Goal: Book appointment/travel/reservation

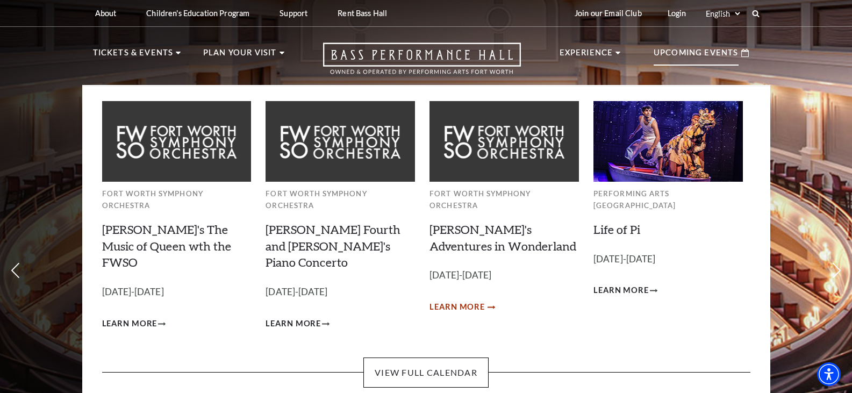
click at [474, 301] on span "Learn More" at bounding box center [457, 307] width 55 height 13
click at [456, 232] on link "[PERSON_NAME]'s Adventures in Wonderland" at bounding box center [503, 237] width 147 height 31
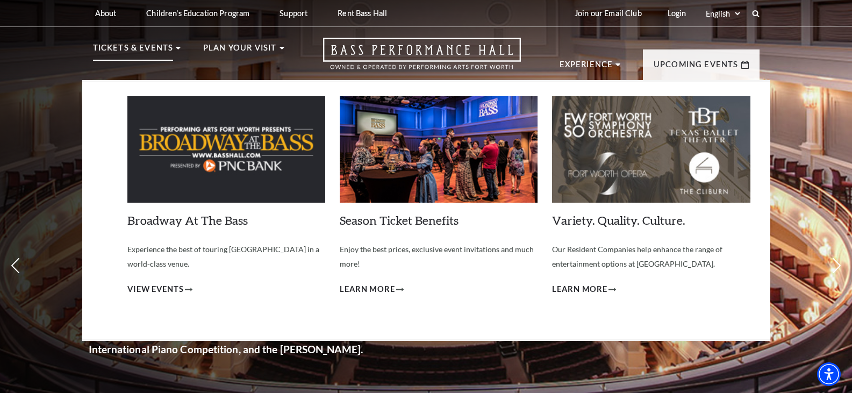
click at [172, 49] on p "Tickets & Events" at bounding box center [133, 50] width 81 height 19
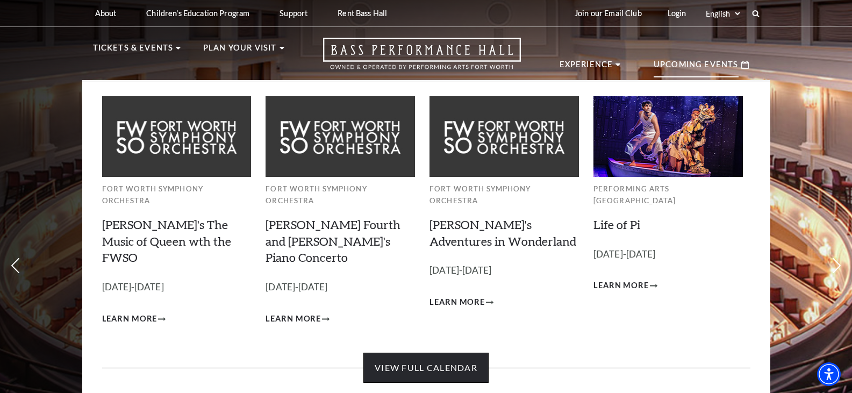
click at [459, 353] on link "View Full Calendar" at bounding box center [426, 368] width 125 height 30
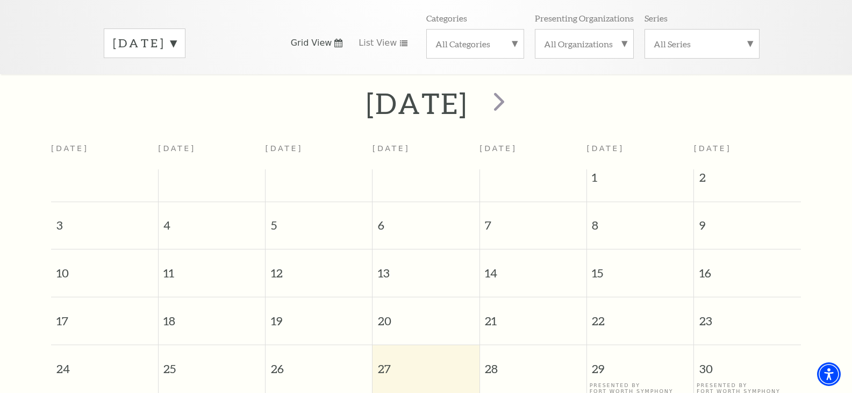
scroll to position [159, 0]
click at [515, 91] on span "next" at bounding box center [499, 103] width 31 height 31
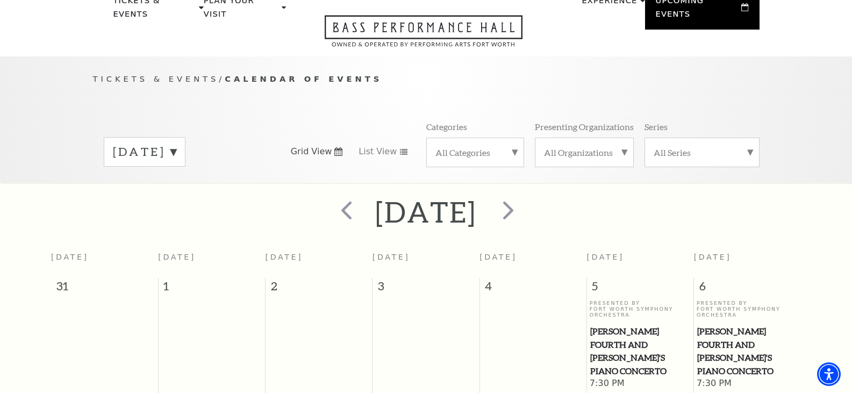
scroll to position [46, 0]
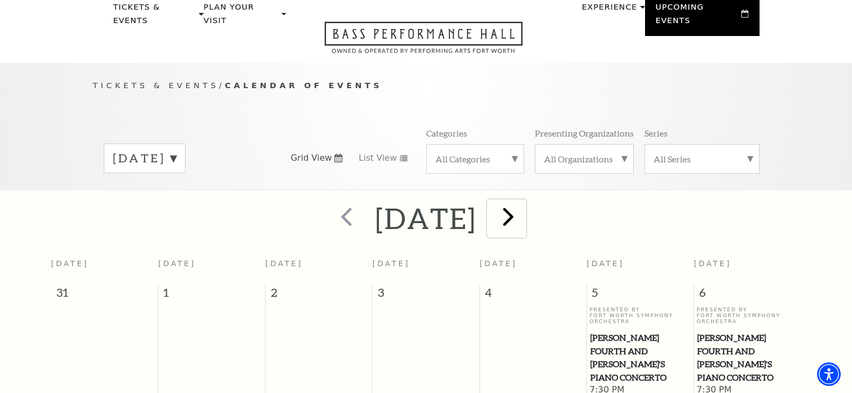
click at [524, 202] on span "next" at bounding box center [508, 216] width 31 height 31
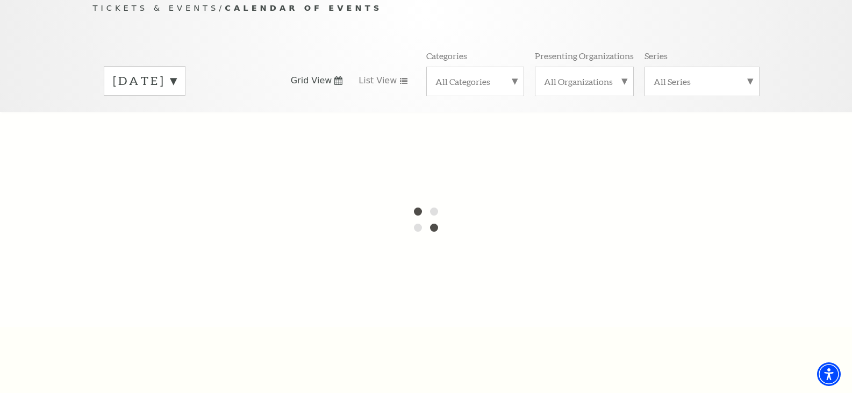
scroll to position [0, 0]
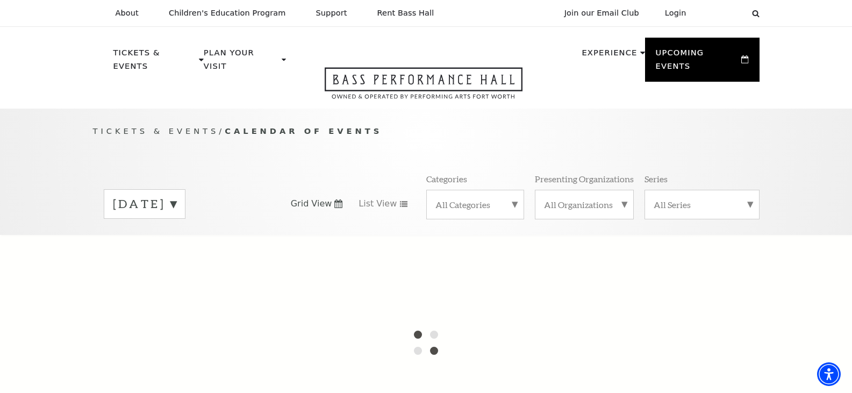
click at [246, 190] on div "[DATE]" at bounding box center [183, 203] width 159 height 29
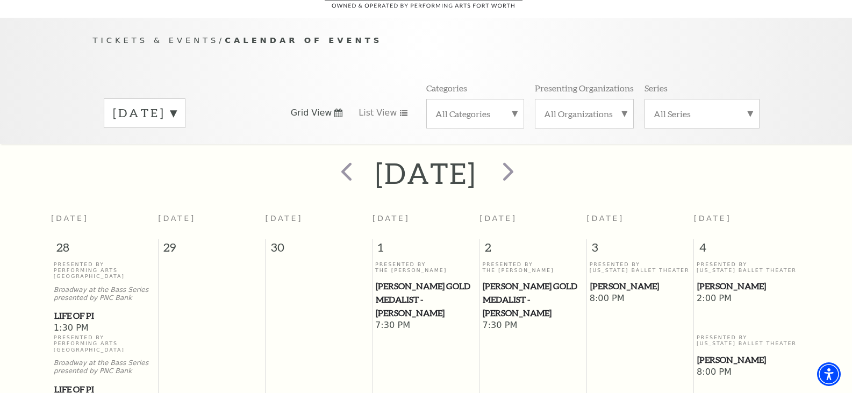
scroll to position [95, 0]
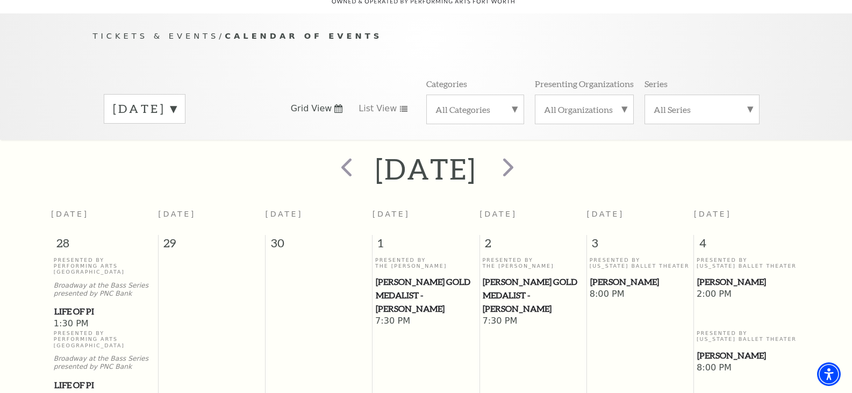
drag, startPoint x: 851, startPoint y: 43, endPoint x: 855, endPoint y: 56, distance: 14.0
click at [852, 56] on html "Skip to main content Enable accessibility for low vision Open the accessibility…" at bounding box center [426, 101] width 852 height 393
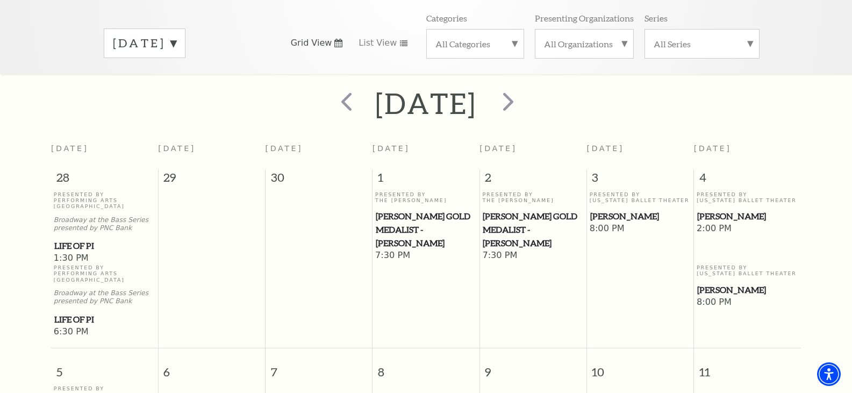
scroll to position [0, 0]
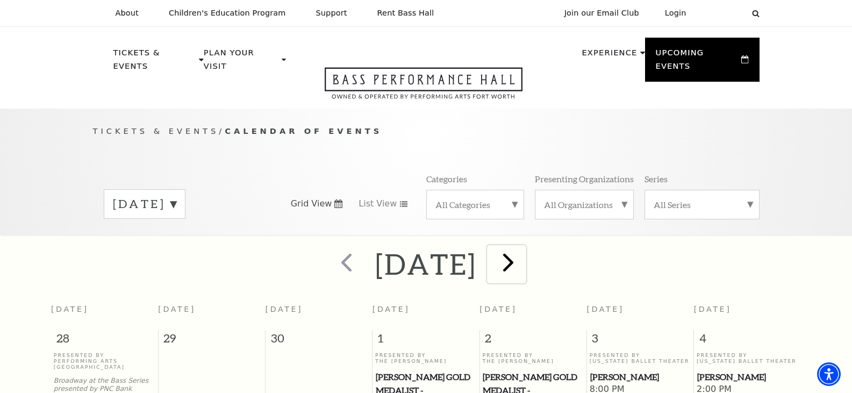
click at [524, 248] on span "next" at bounding box center [508, 262] width 31 height 31
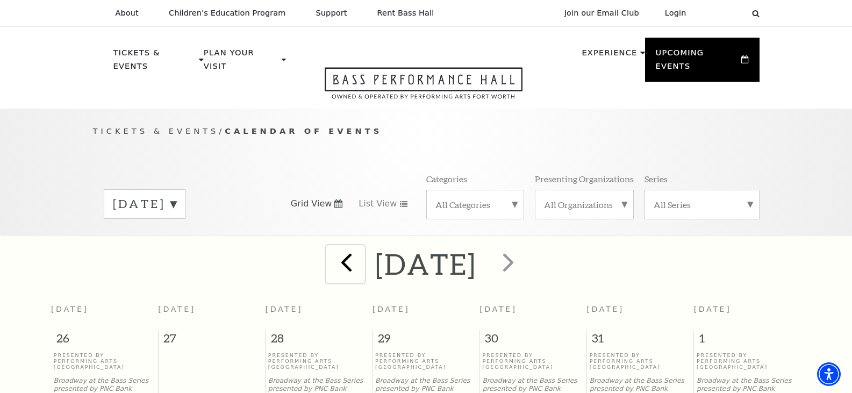
click at [331, 247] on span "prev" at bounding box center [346, 262] width 31 height 31
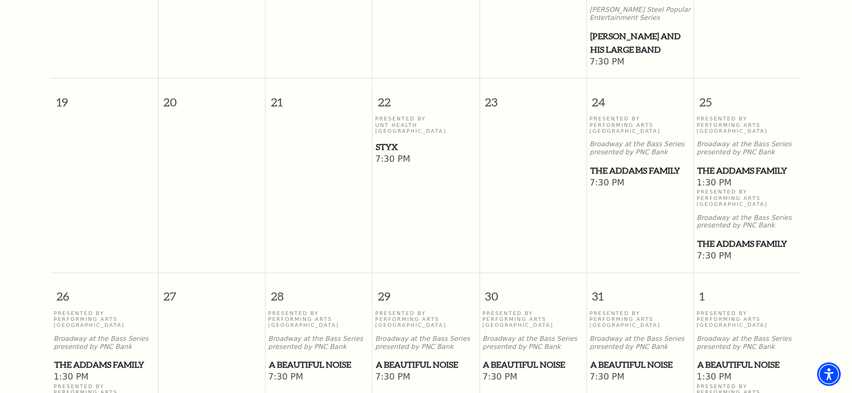
scroll to position [652, 0]
